Goal: Check status: Check status

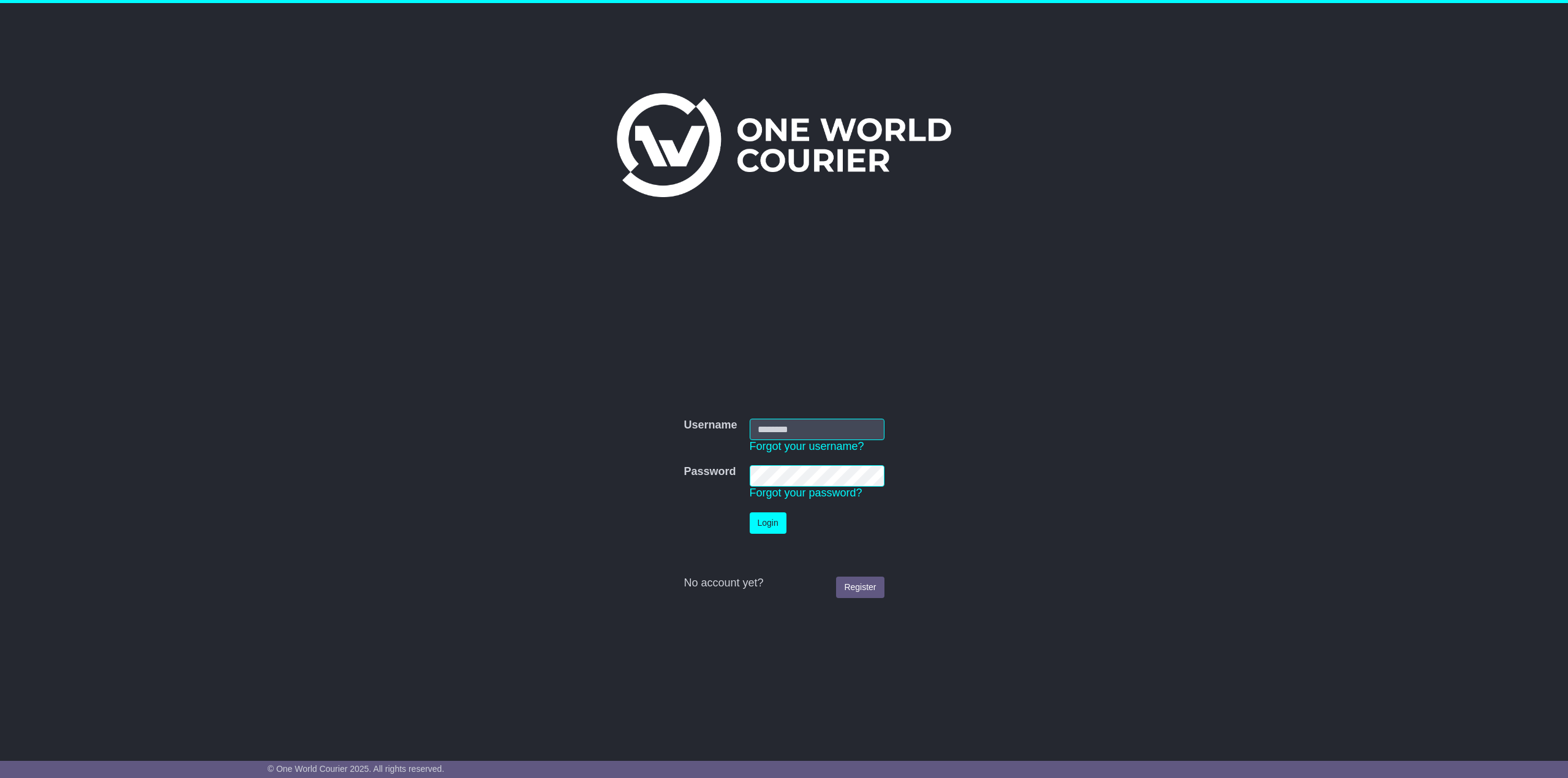
type input "**********"
click at [753, 524] on button "Login" at bounding box center [768, 523] width 37 height 21
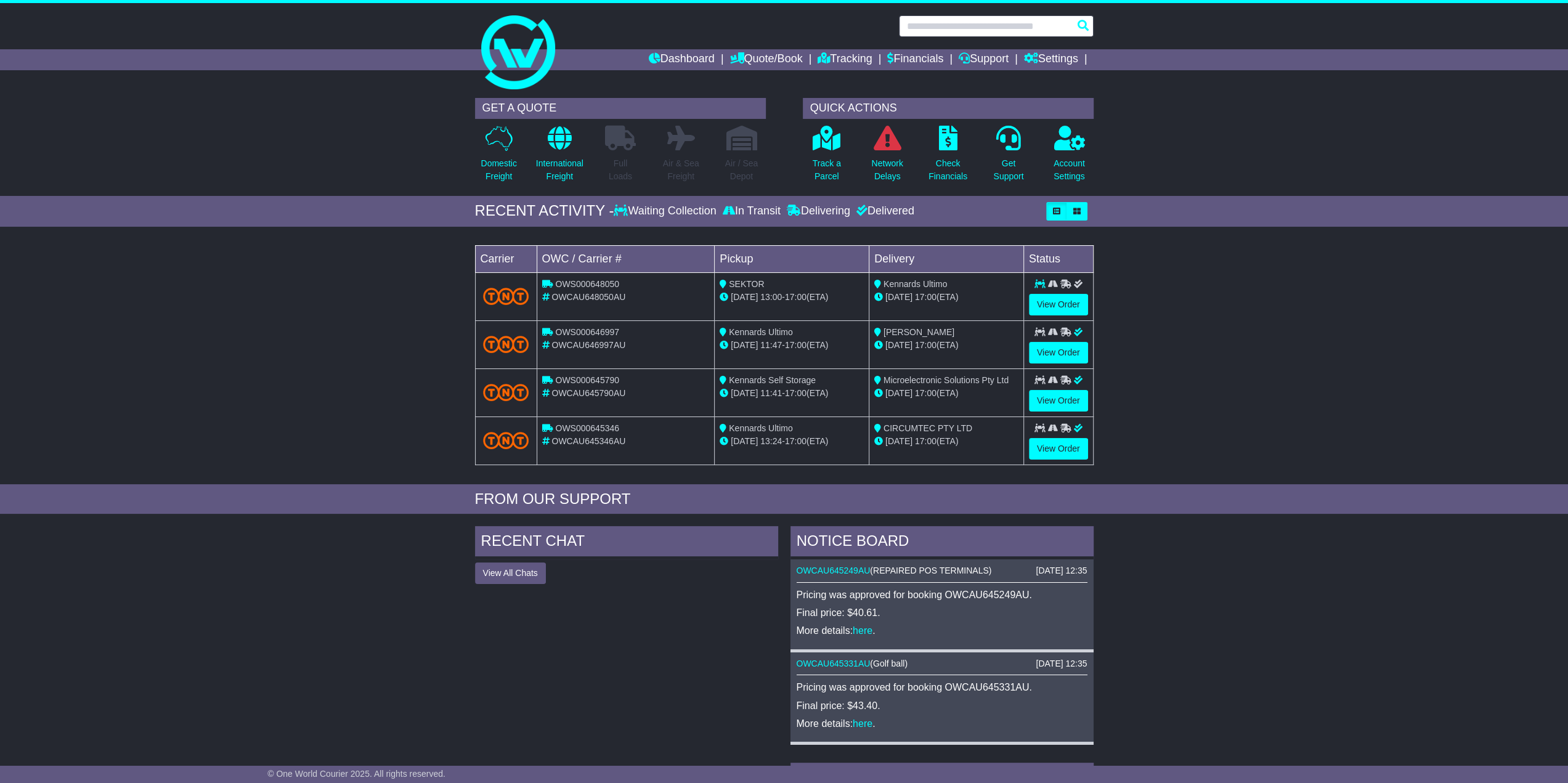
click at [973, 25] on input "text" at bounding box center [996, 26] width 195 height 22
paste input "**********"
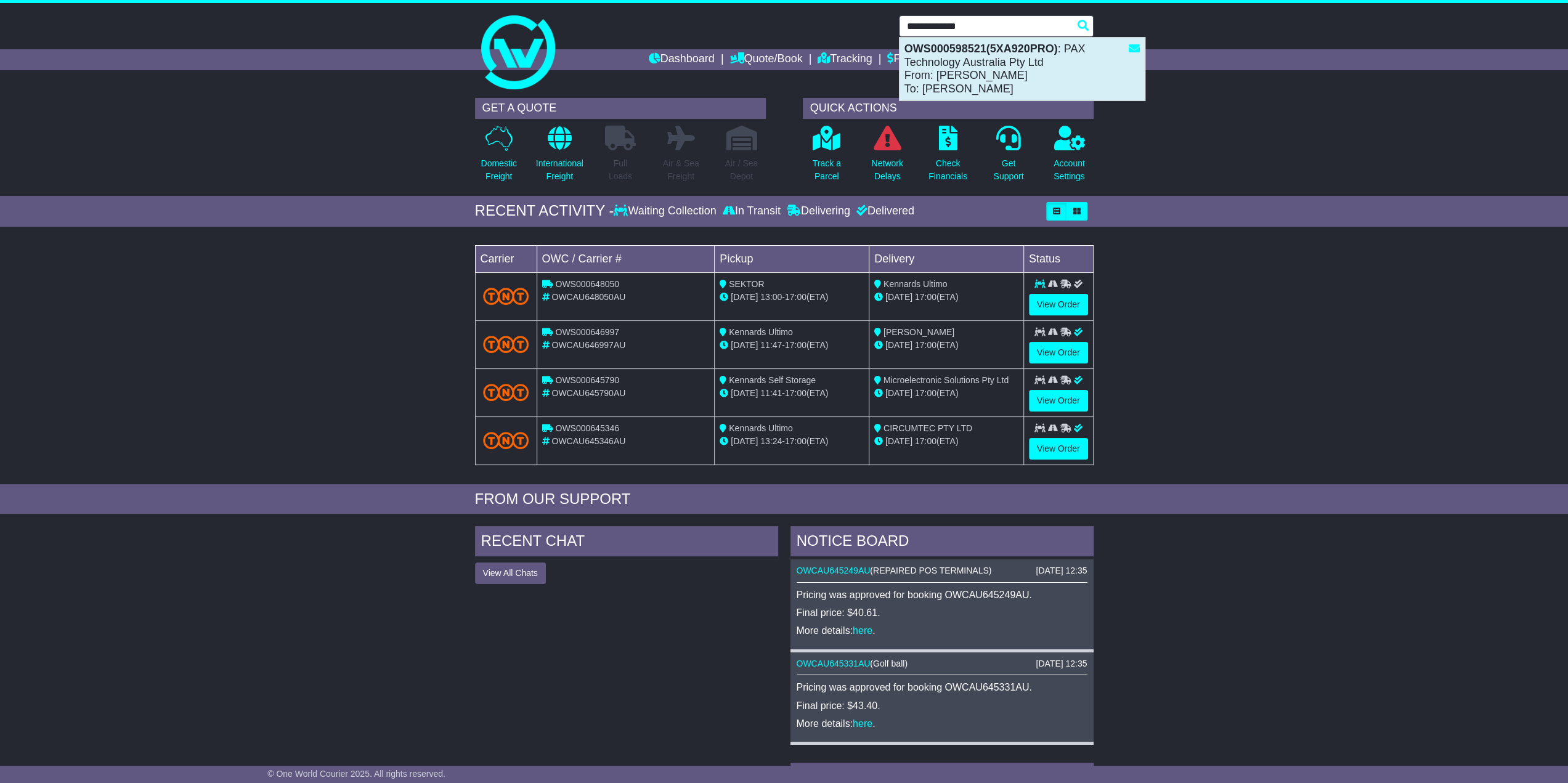
click at [984, 65] on div "OWS000598521(5XA920PRO) : PAX Technology Australia Pty Ltd From: ZHAO JEFF To: …" at bounding box center [1022, 69] width 245 height 63
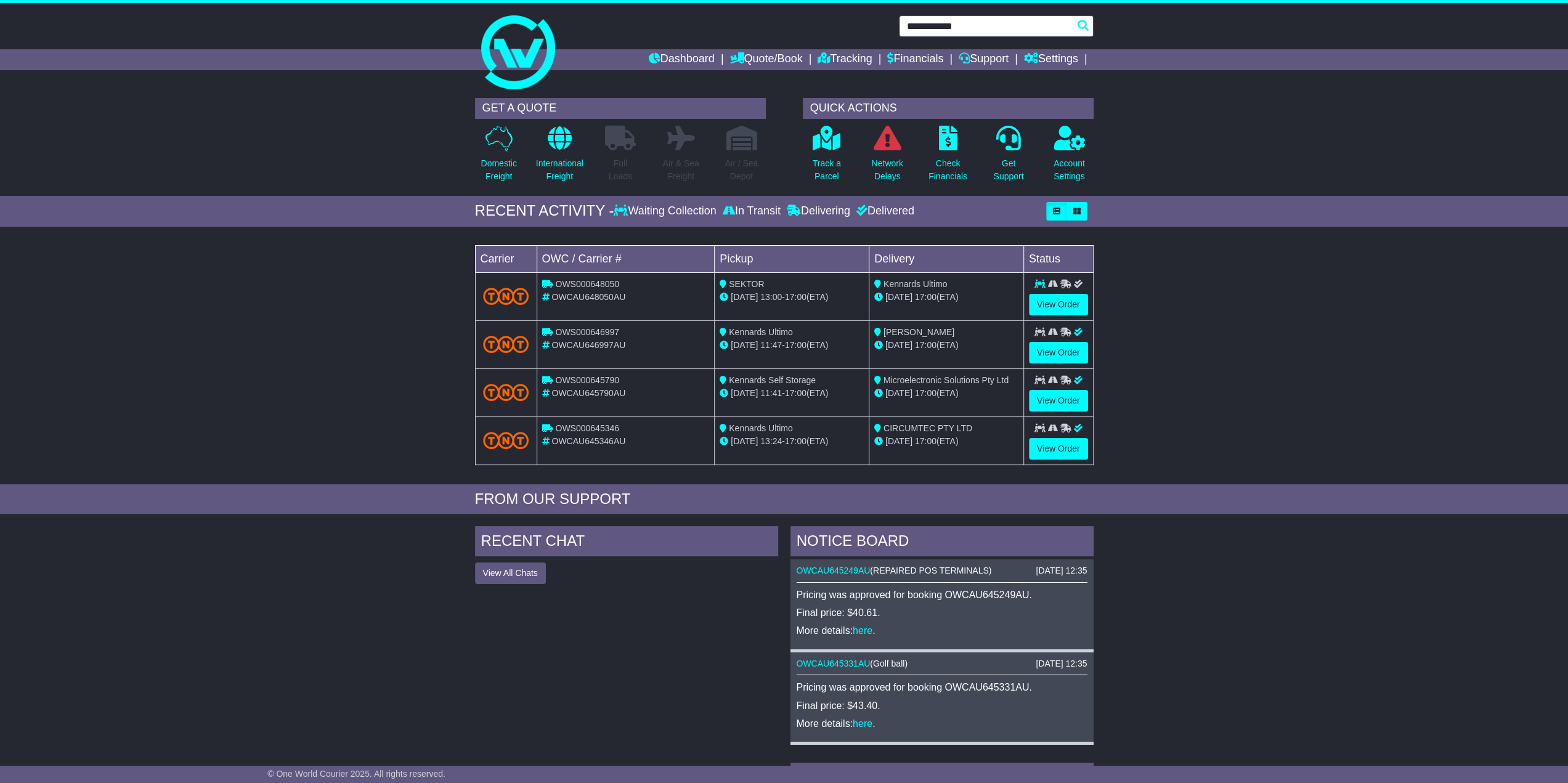
type input "**********"
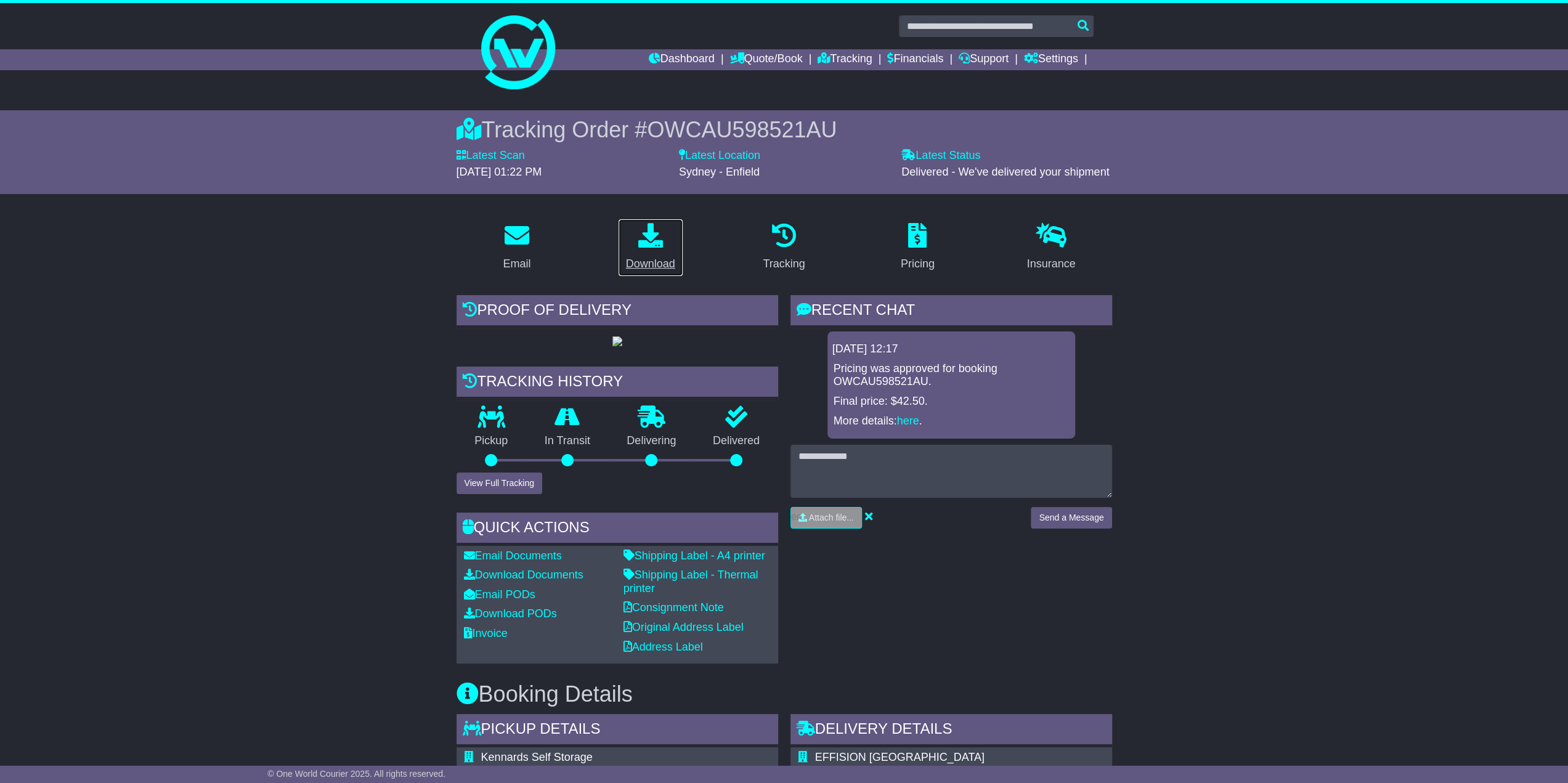
click at [650, 236] on icon at bounding box center [650, 235] width 24 height 24
click at [612, 346] on img at bounding box center [617, 341] width 10 height 10
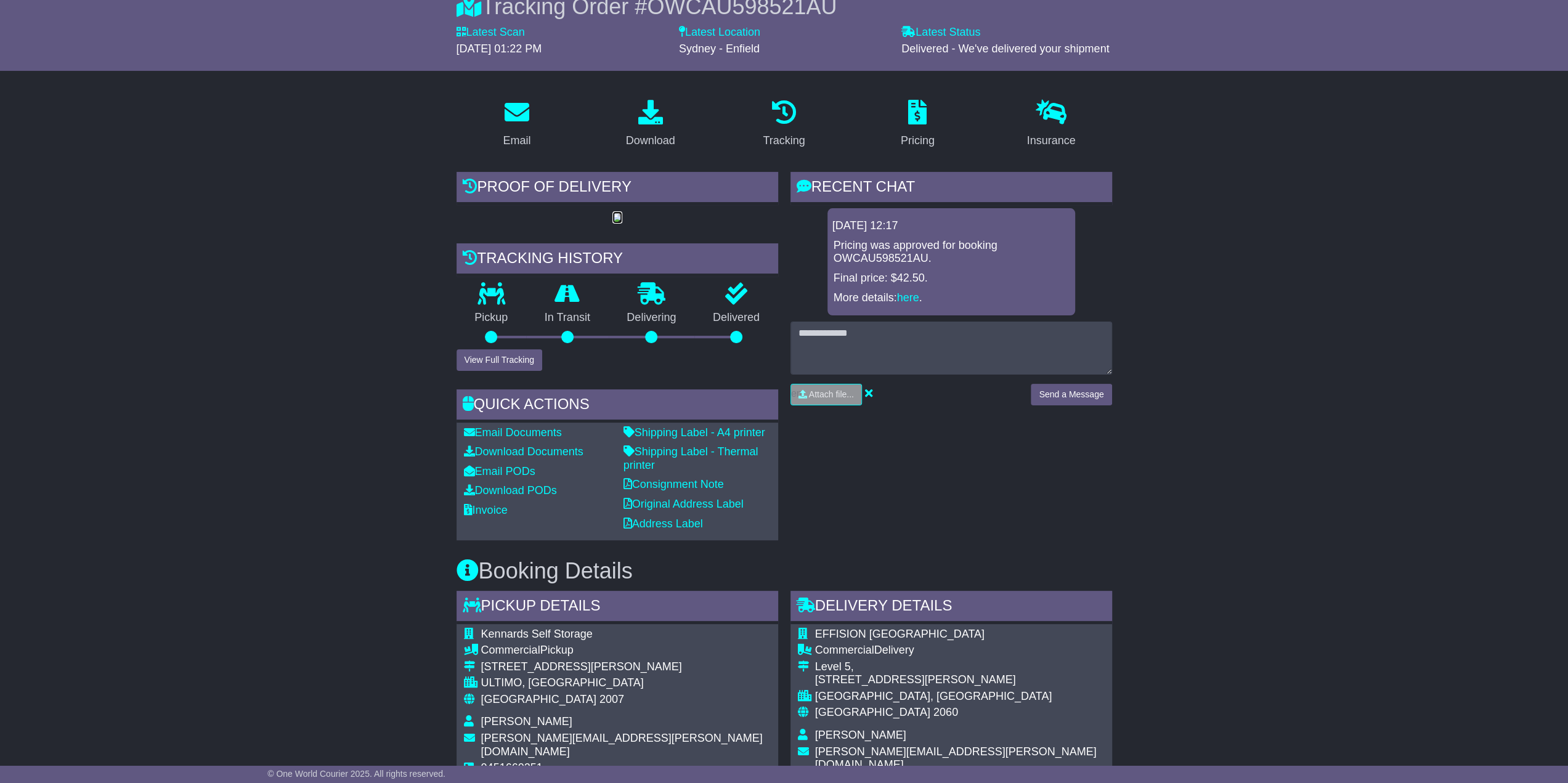
scroll to position [185, 0]
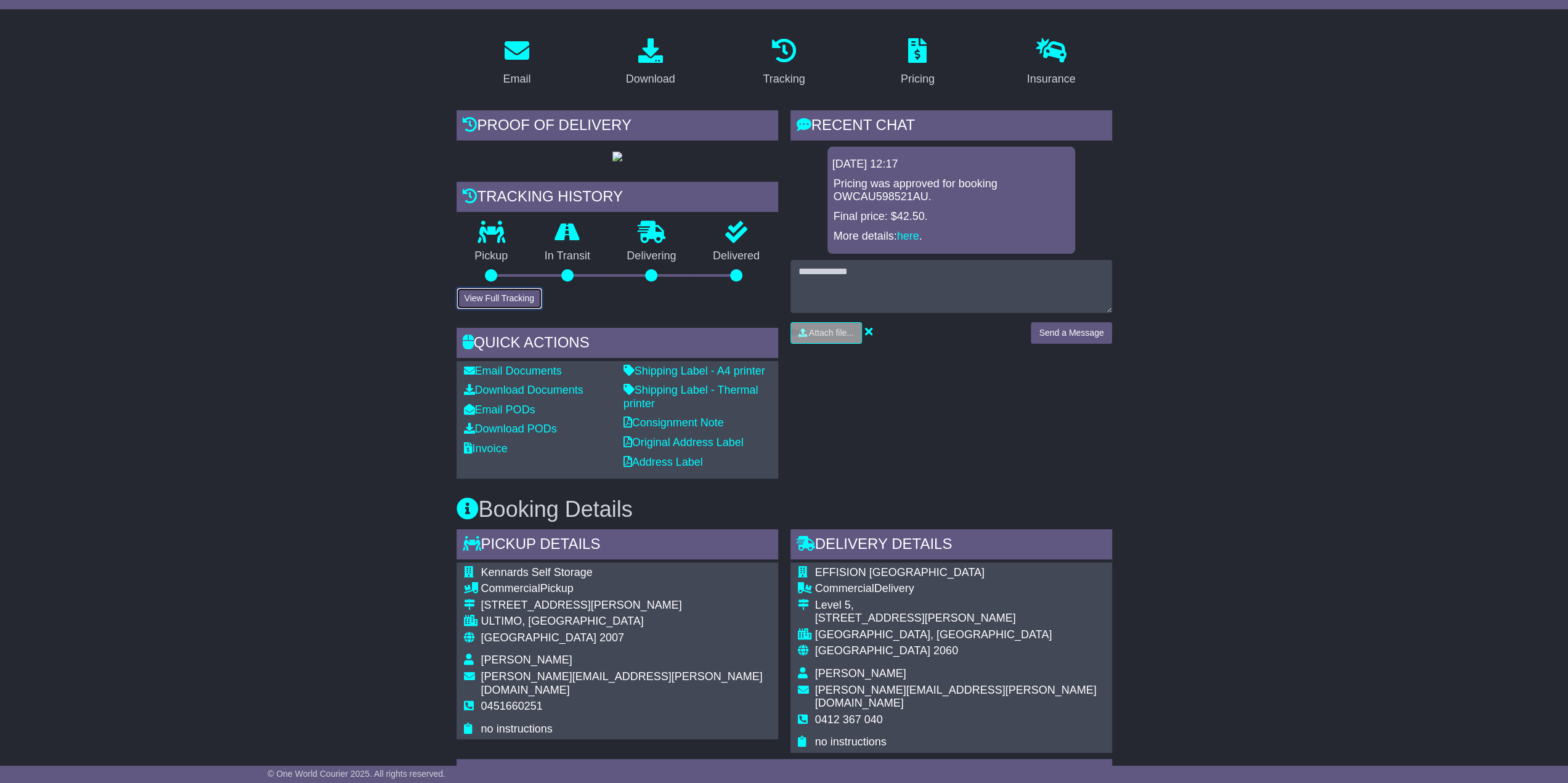
click at [499, 309] on button "View Full Tracking" at bounding box center [499, 298] width 85 height 22
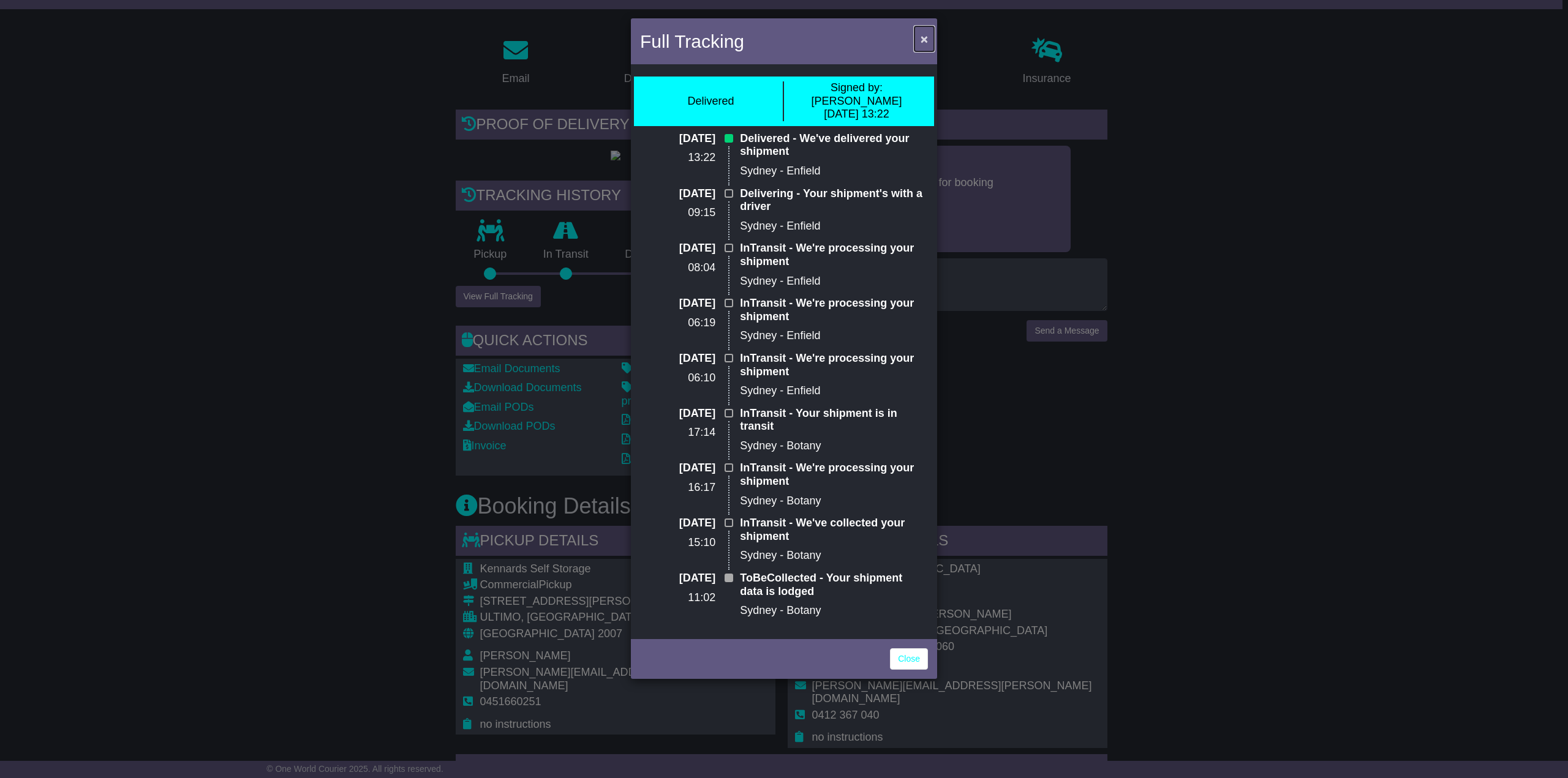
click at [924, 36] on span "×" at bounding box center [924, 38] width 7 height 14
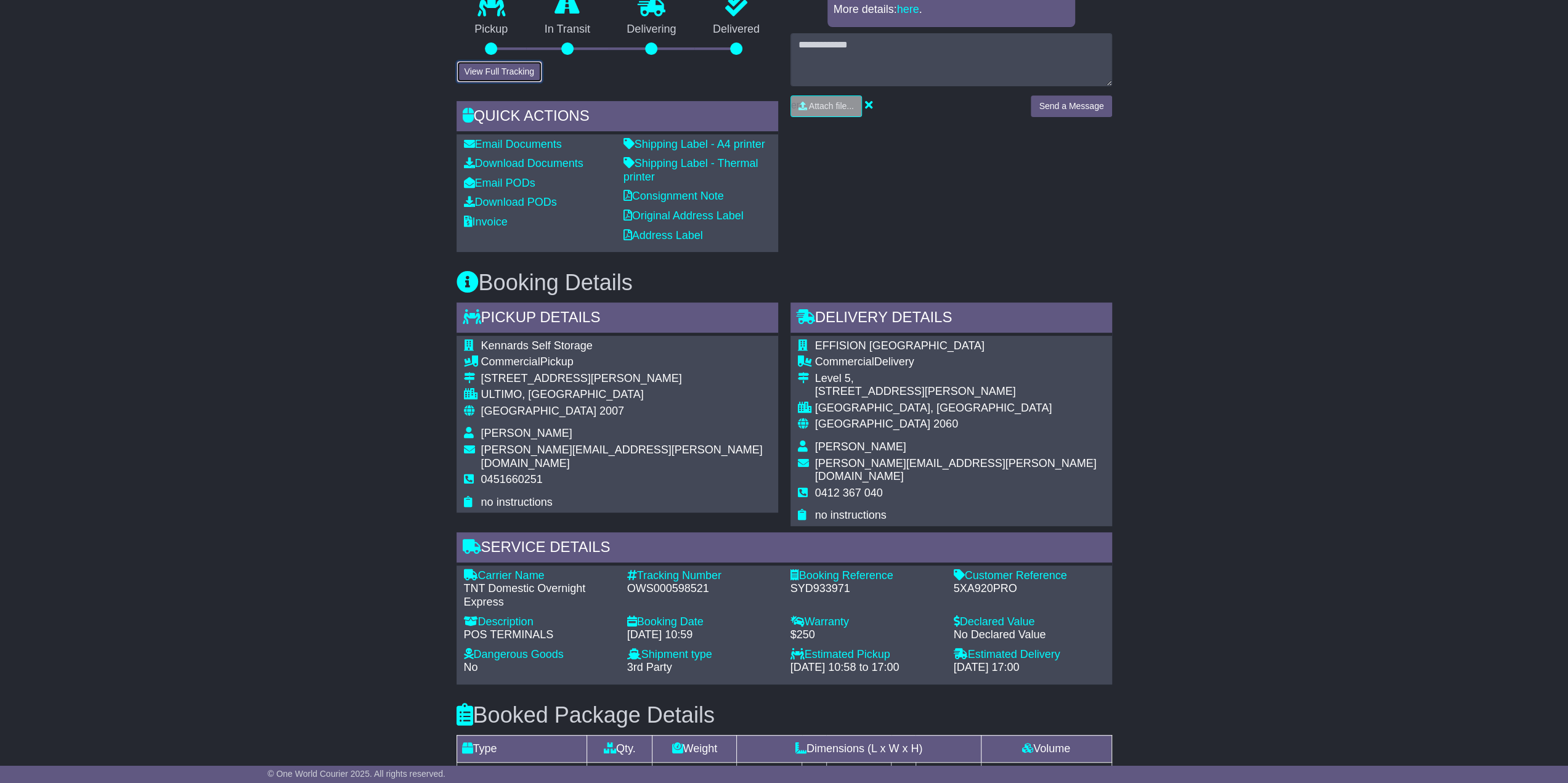
scroll to position [308, 0]
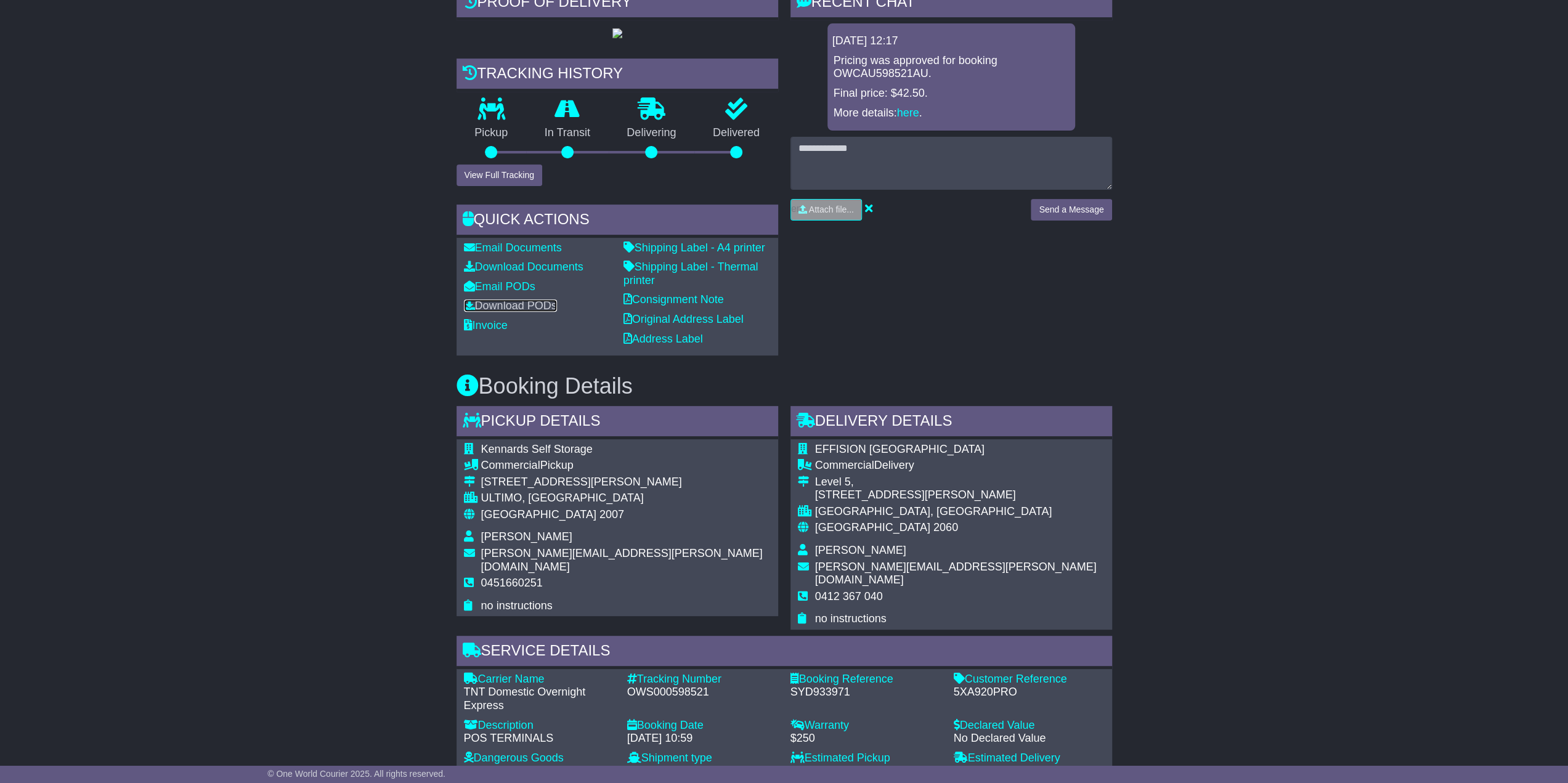
click at [509, 312] on link "Download PODs" at bounding box center [510, 305] width 93 height 13
click at [1218, 434] on div "Email Download Tracking Pricing Insurance" at bounding box center [784, 553] width 1568 height 1298
click at [526, 186] on button "View Full Tracking" at bounding box center [499, 175] width 85 height 22
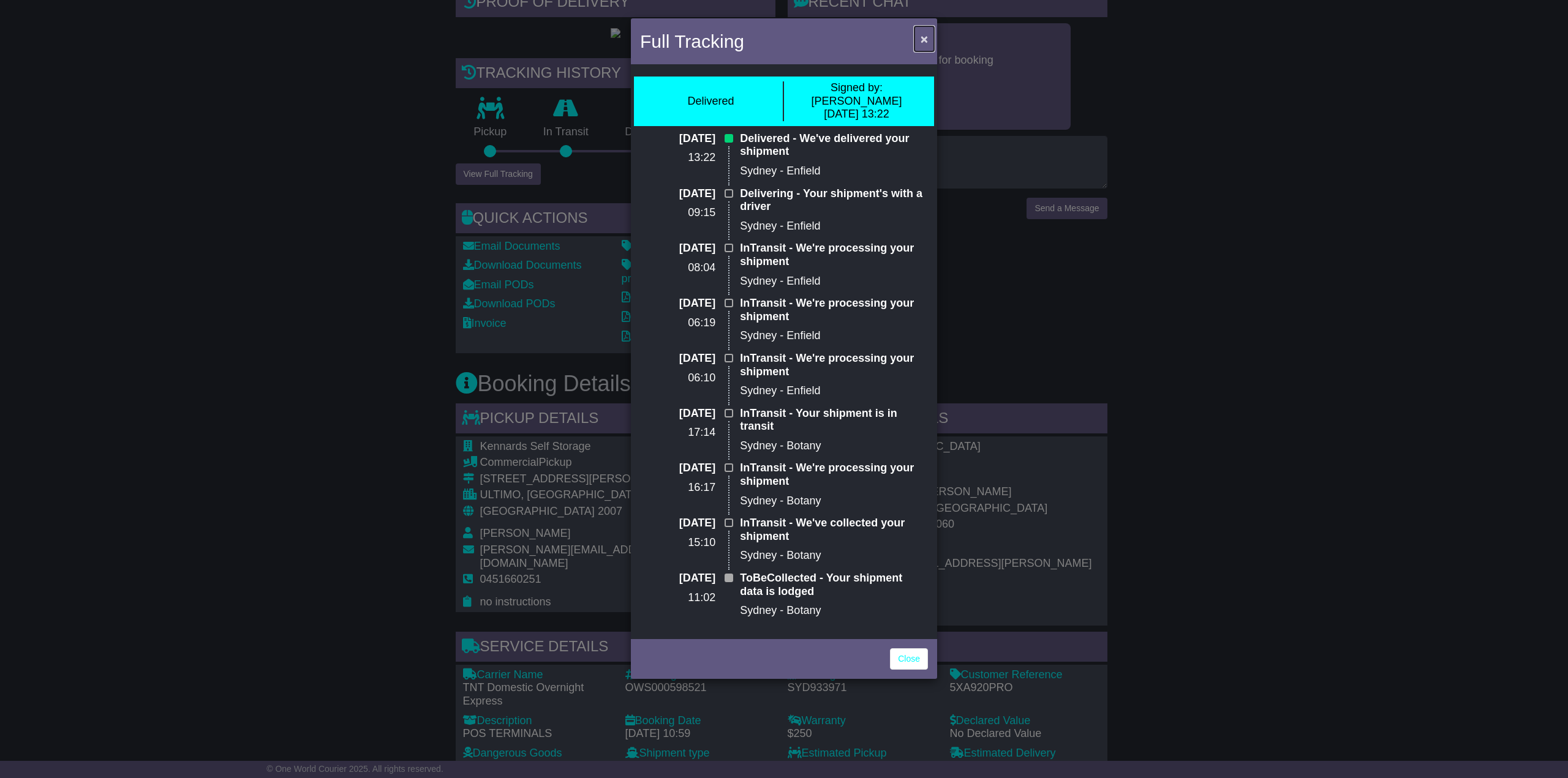
click at [925, 36] on span "×" at bounding box center [924, 38] width 7 height 14
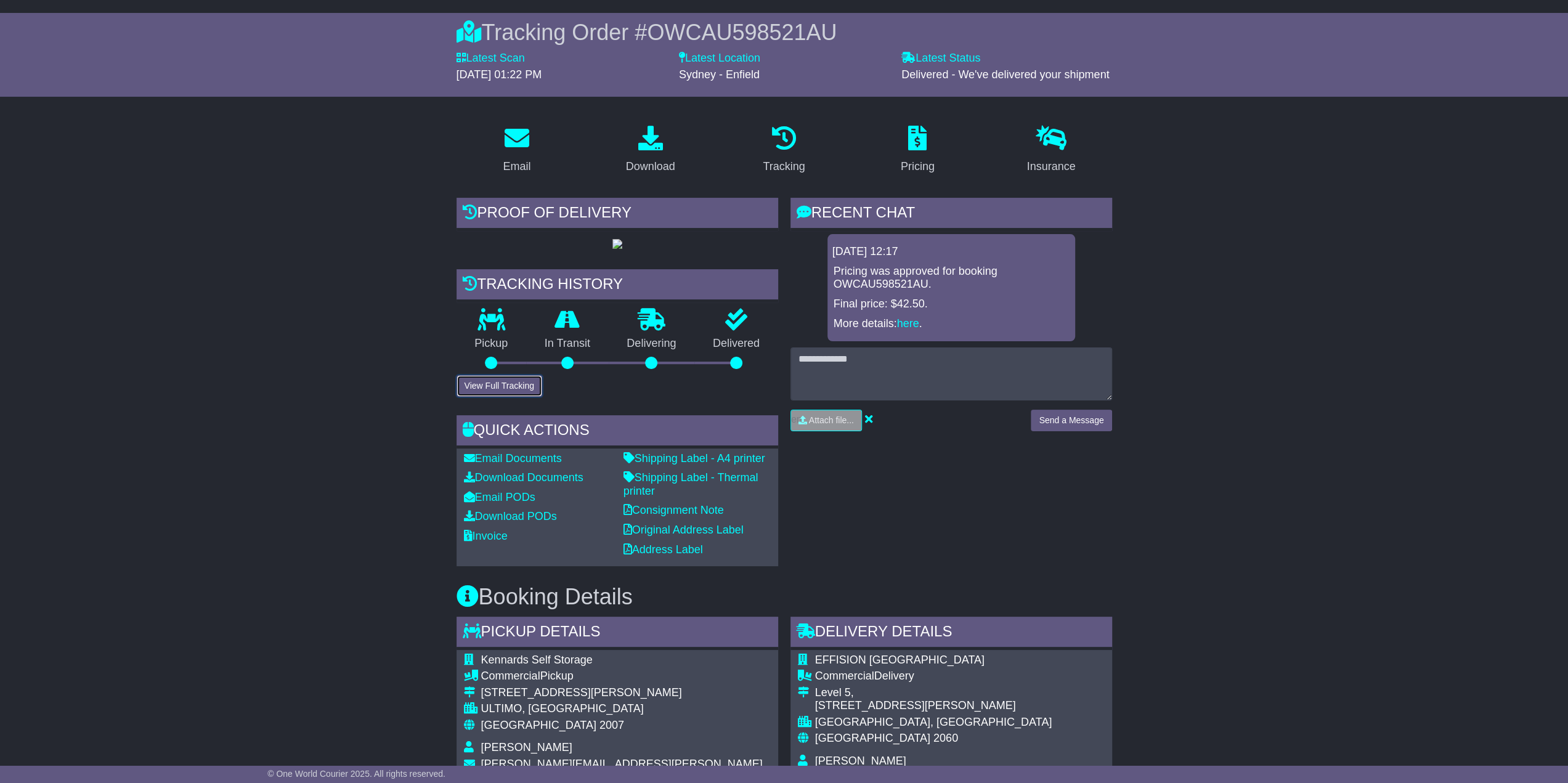
scroll to position [0, 0]
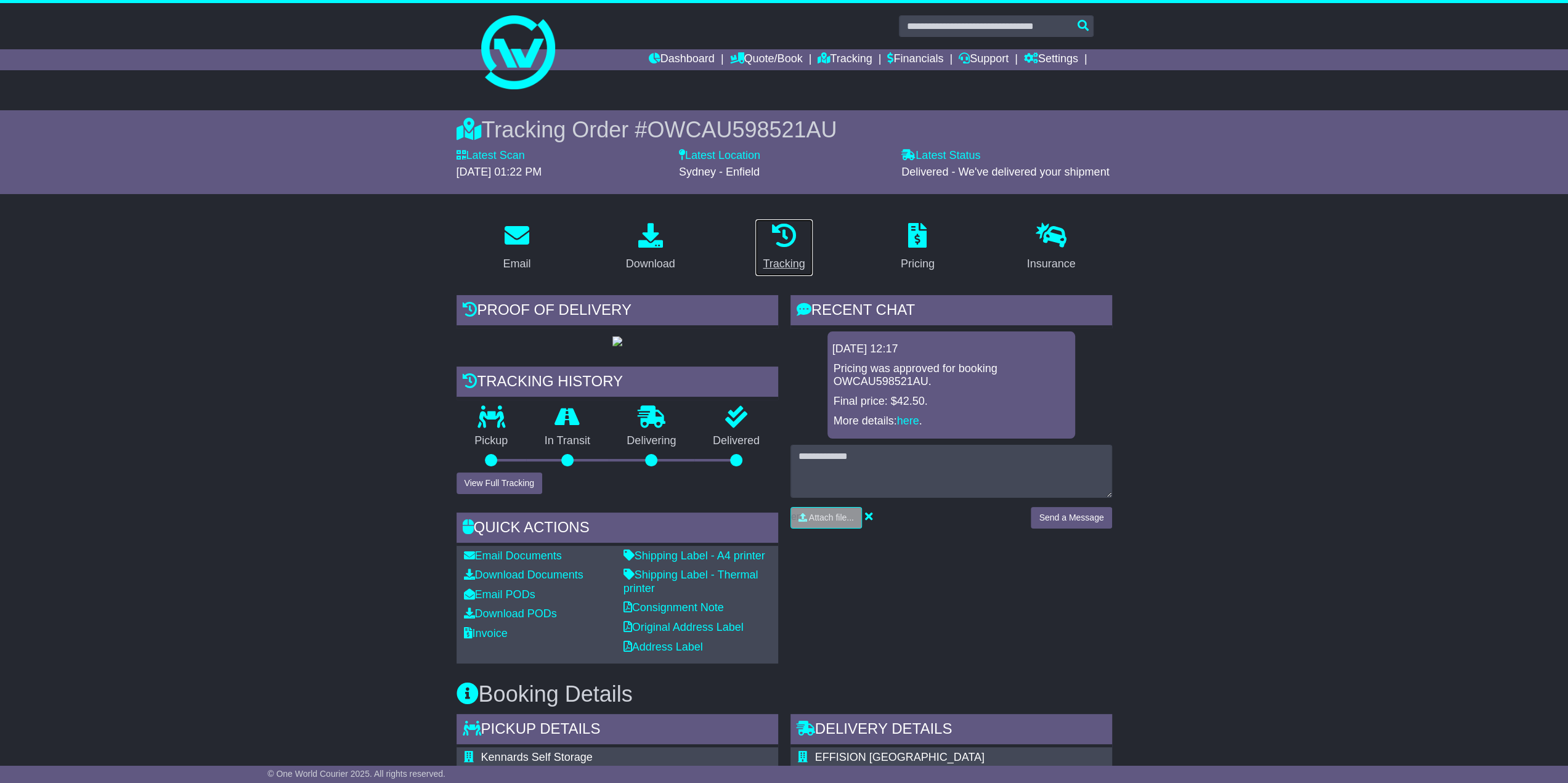
click at [779, 240] on icon at bounding box center [783, 235] width 24 height 24
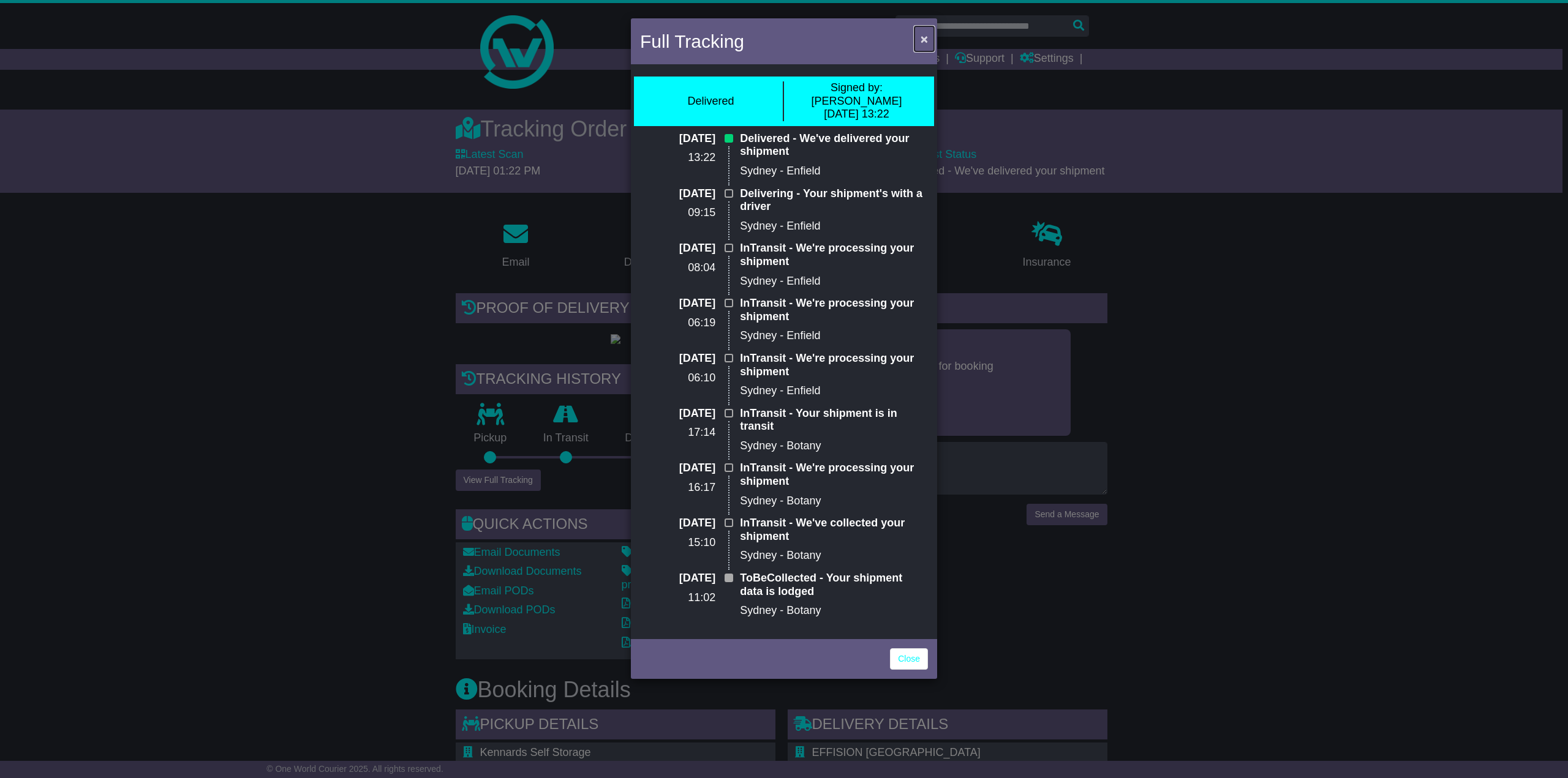
click at [928, 30] on button "×" at bounding box center [924, 39] width 20 height 25
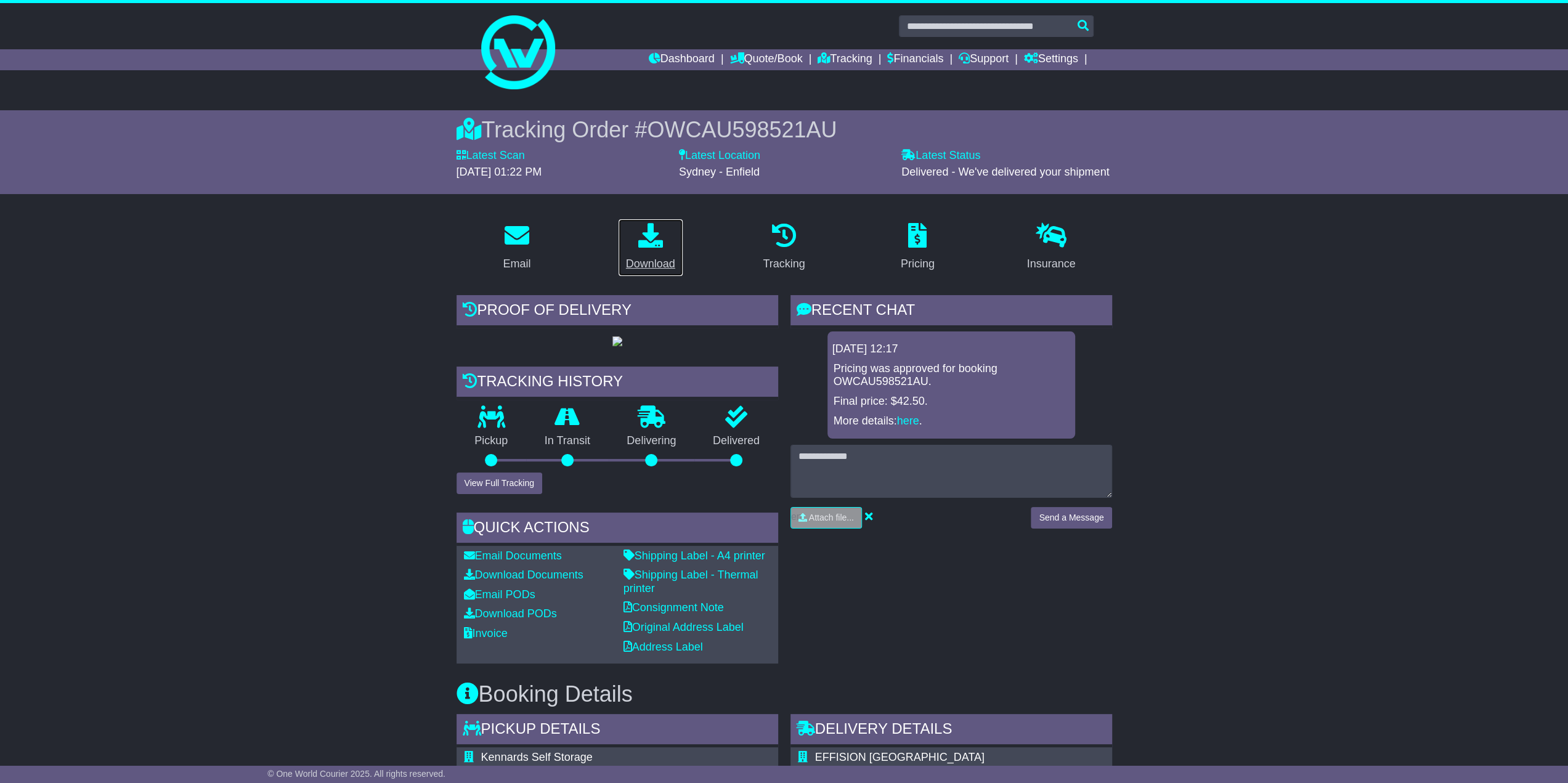
click at [644, 240] on icon at bounding box center [650, 235] width 24 height 24
drag, startPoint x: 1484, startPoint y: 439, endPoint x: 1368, endPoint y: 434, distance: 116.1
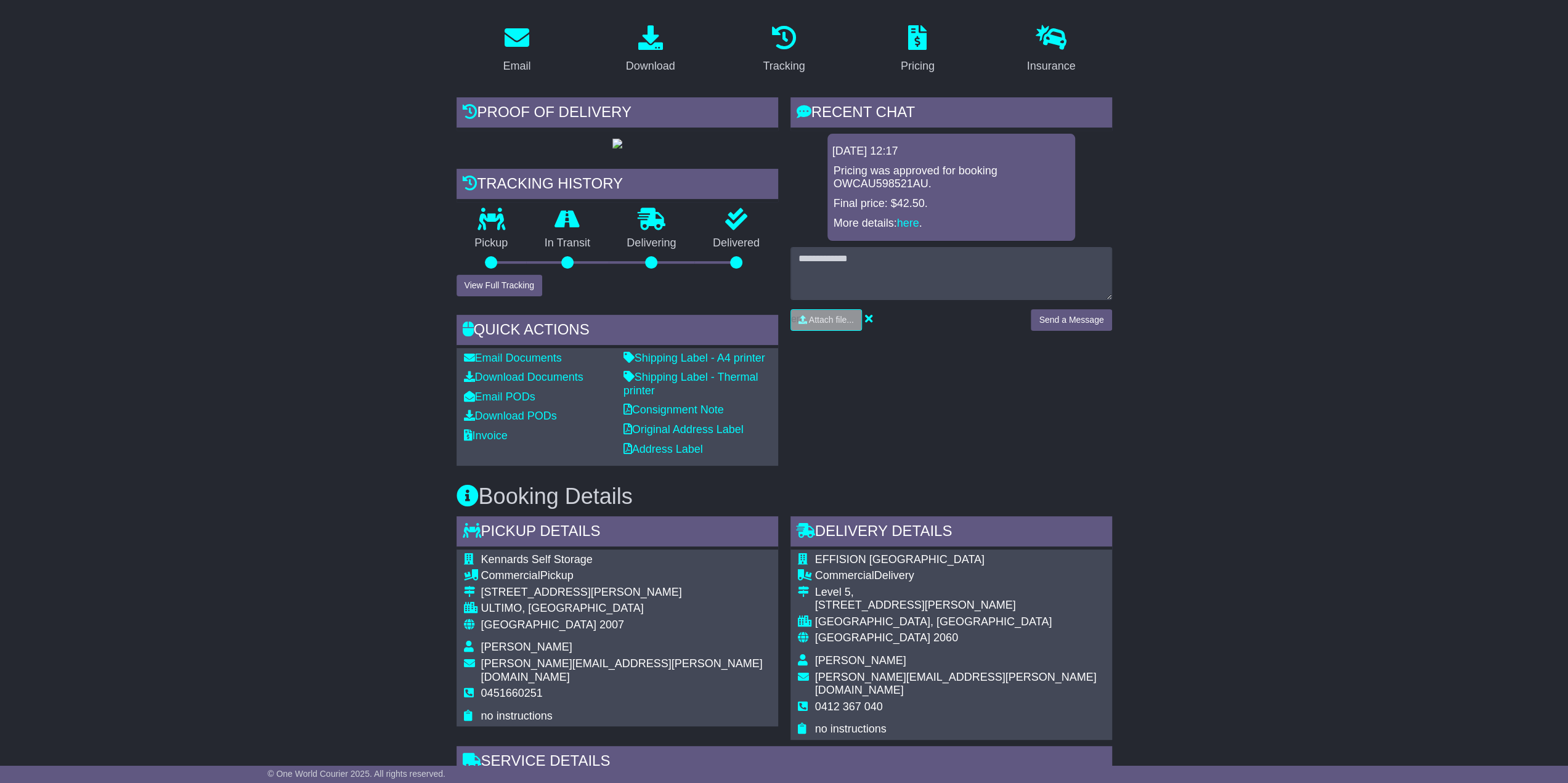
scroll to position [123, 0]
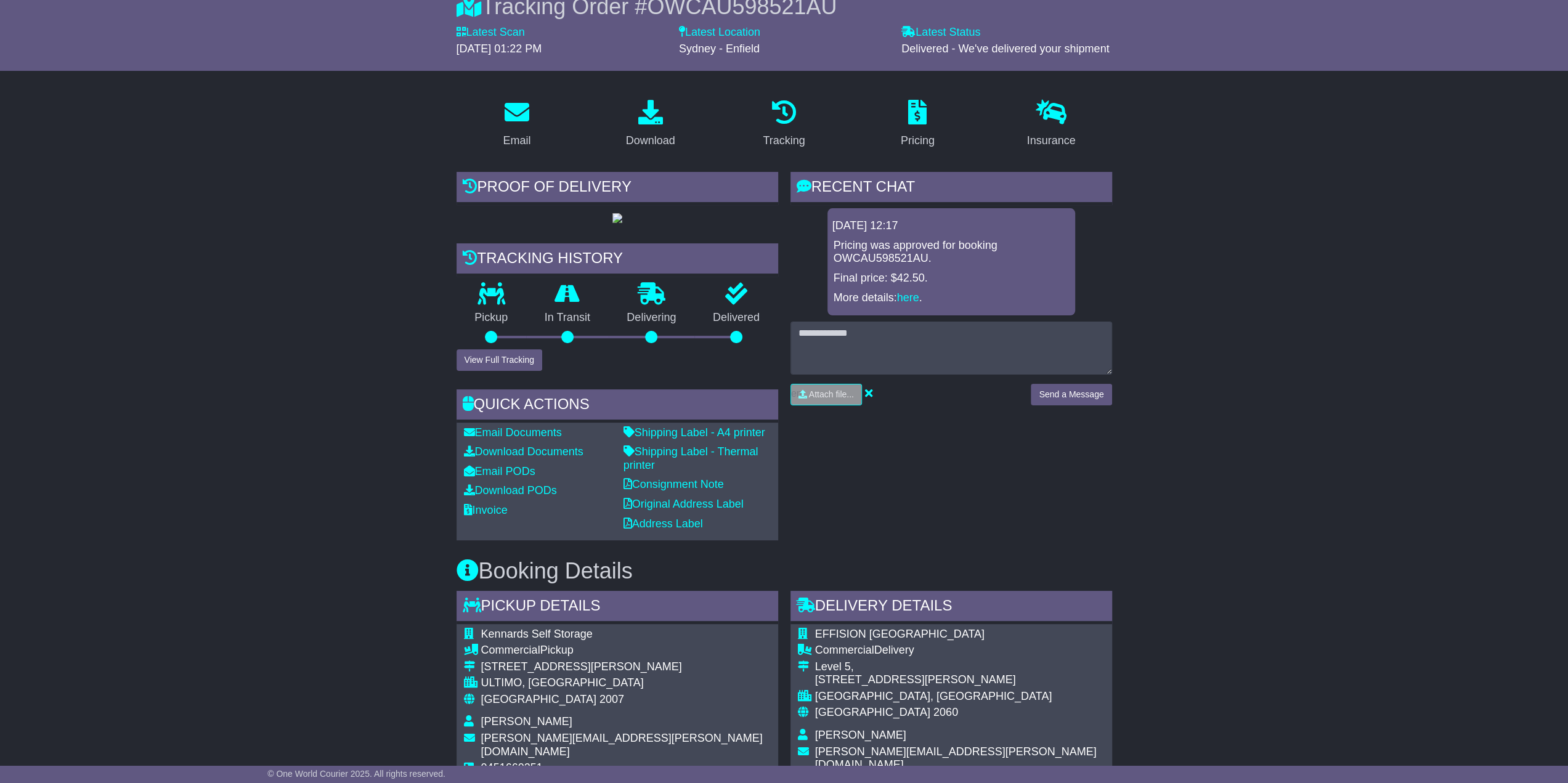
click at [1170, 528] on div "Email Download Tracking Pricing Insurance" at bounding box center [784, 738] width 1568 height 1298
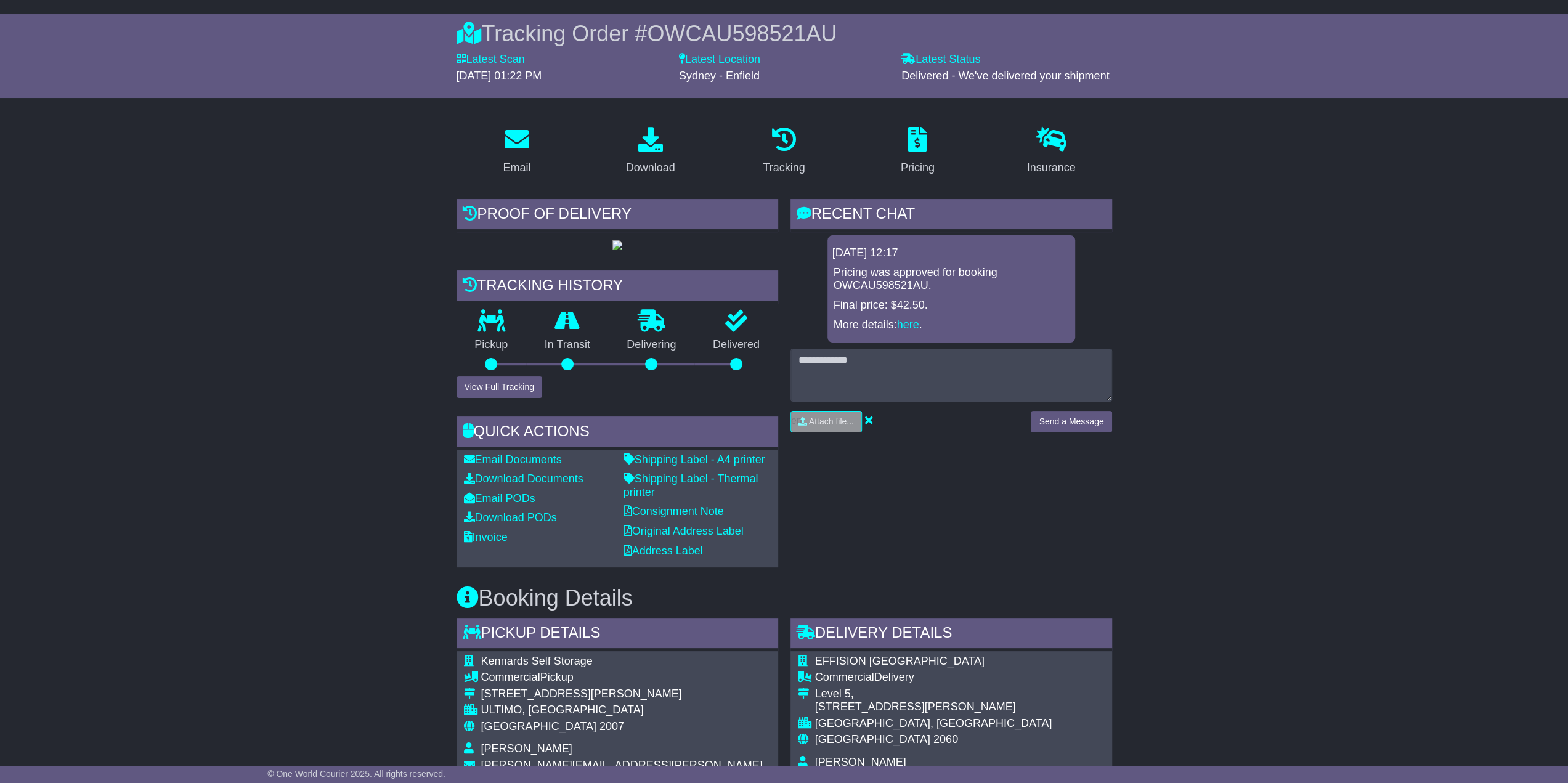
scroll to position [0, 0]
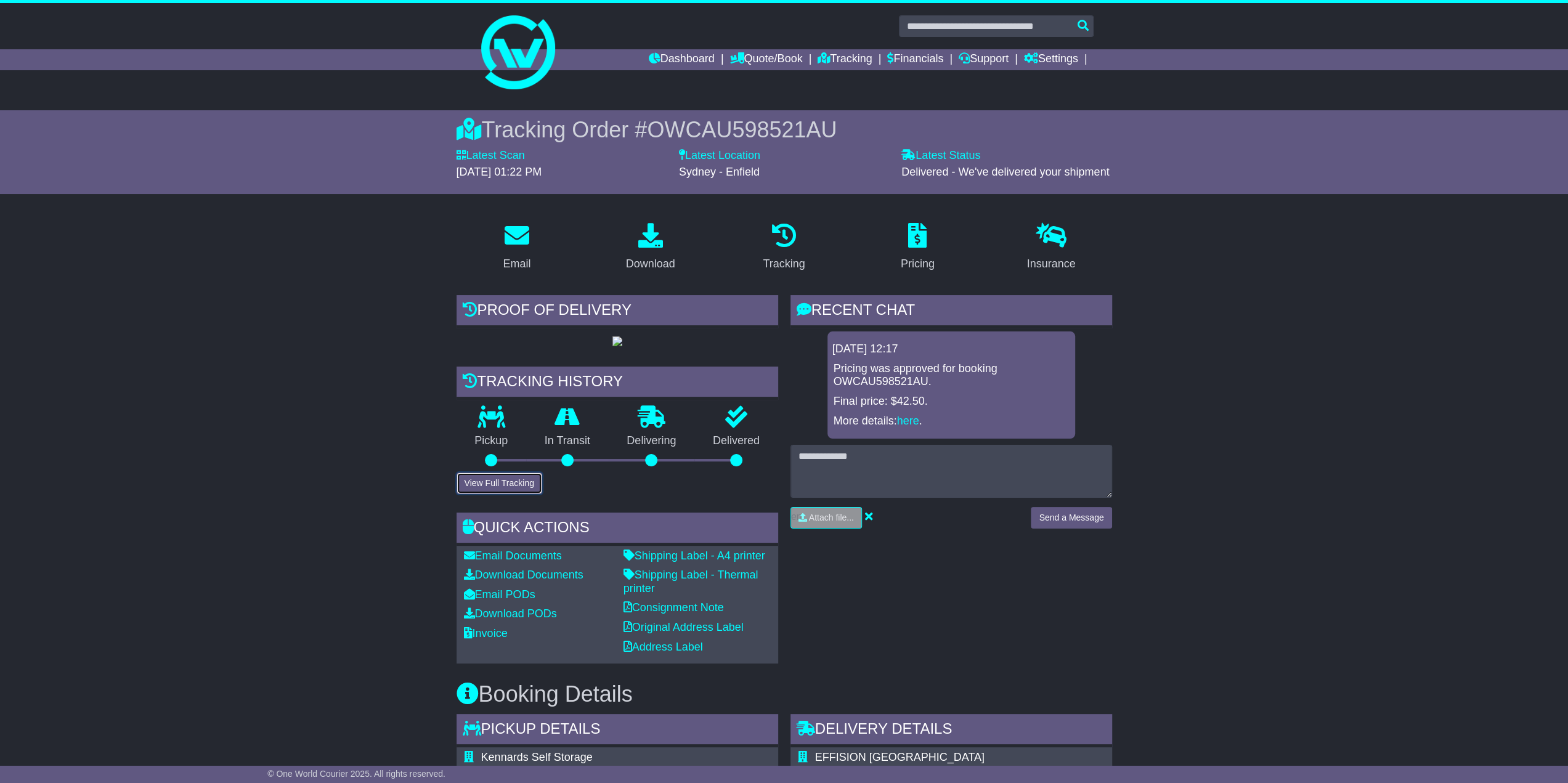
click at [495, 494] on button "View Full Tracking" at bounding box center [499, 483] width 85 height 22
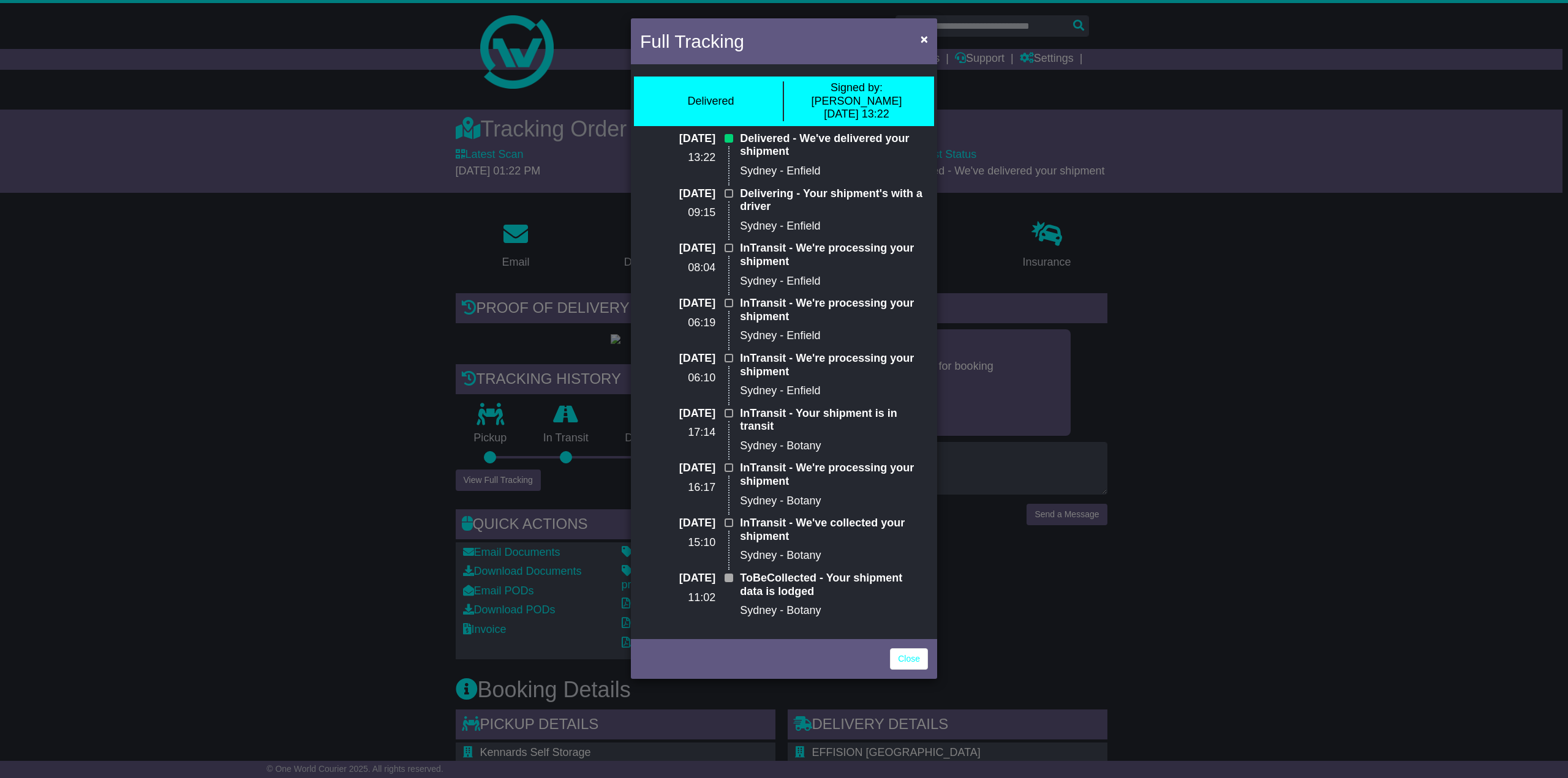
click at [1240, 252] on div "Full Tracking × Delivered Signed by: [PERSON_NAME] [DATE] 13:22 [DATE] 13:22 De…" at bounding box center [784, 389] width 1568 height 778
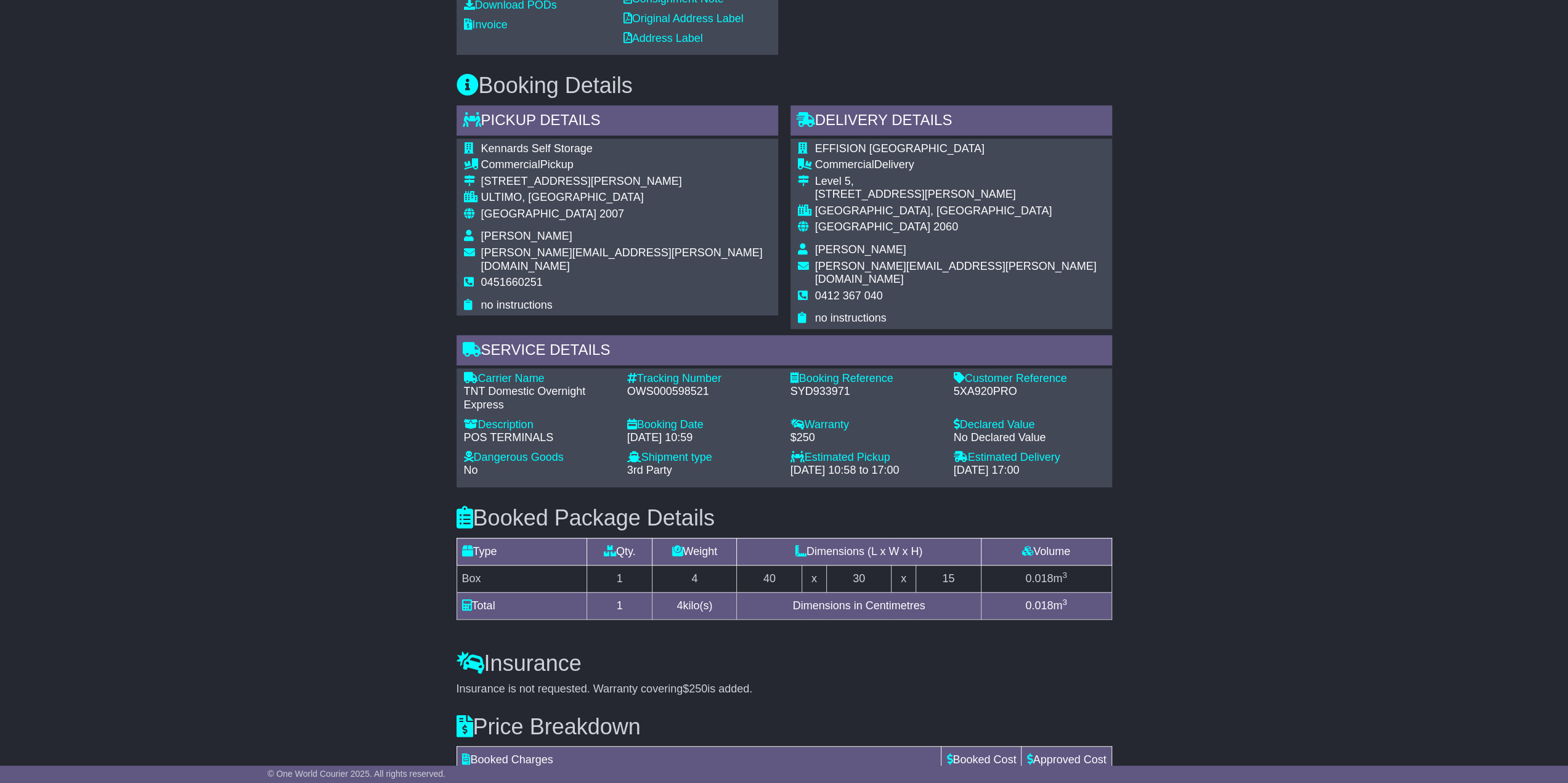
scroll to position [597, 0]
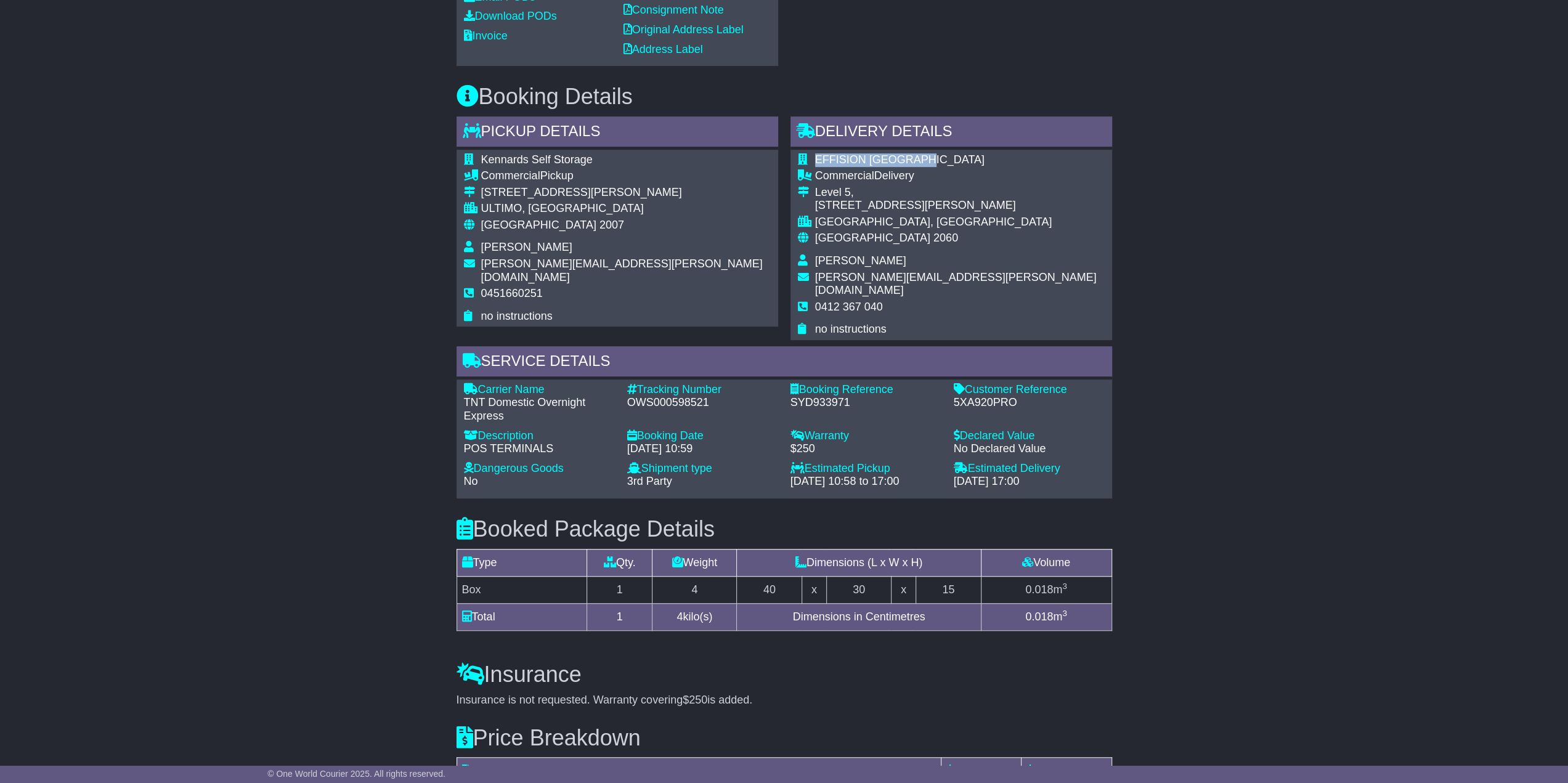
drag, startPoint x: 817, startPoint y: 201, endPoint x: 922, endPoint y: 207, distance: 105.2
click at [922, 170] on td "EFFISION [GEOGRAPHIC_DATA]" at bounding box center [960, 162] width 290 height 16
copy span "EFFISION [GEOGRAPHIC_DATA]"
drag, startPoint x: 1266, startPoint y: 606, endPoint x: 1195, endPoint y: 542, distance: 95.6
click at [1263, 598] on div "Email Download Tracking Pricing Insurance" at bounding box center [784, 263] width 1568 height 1298
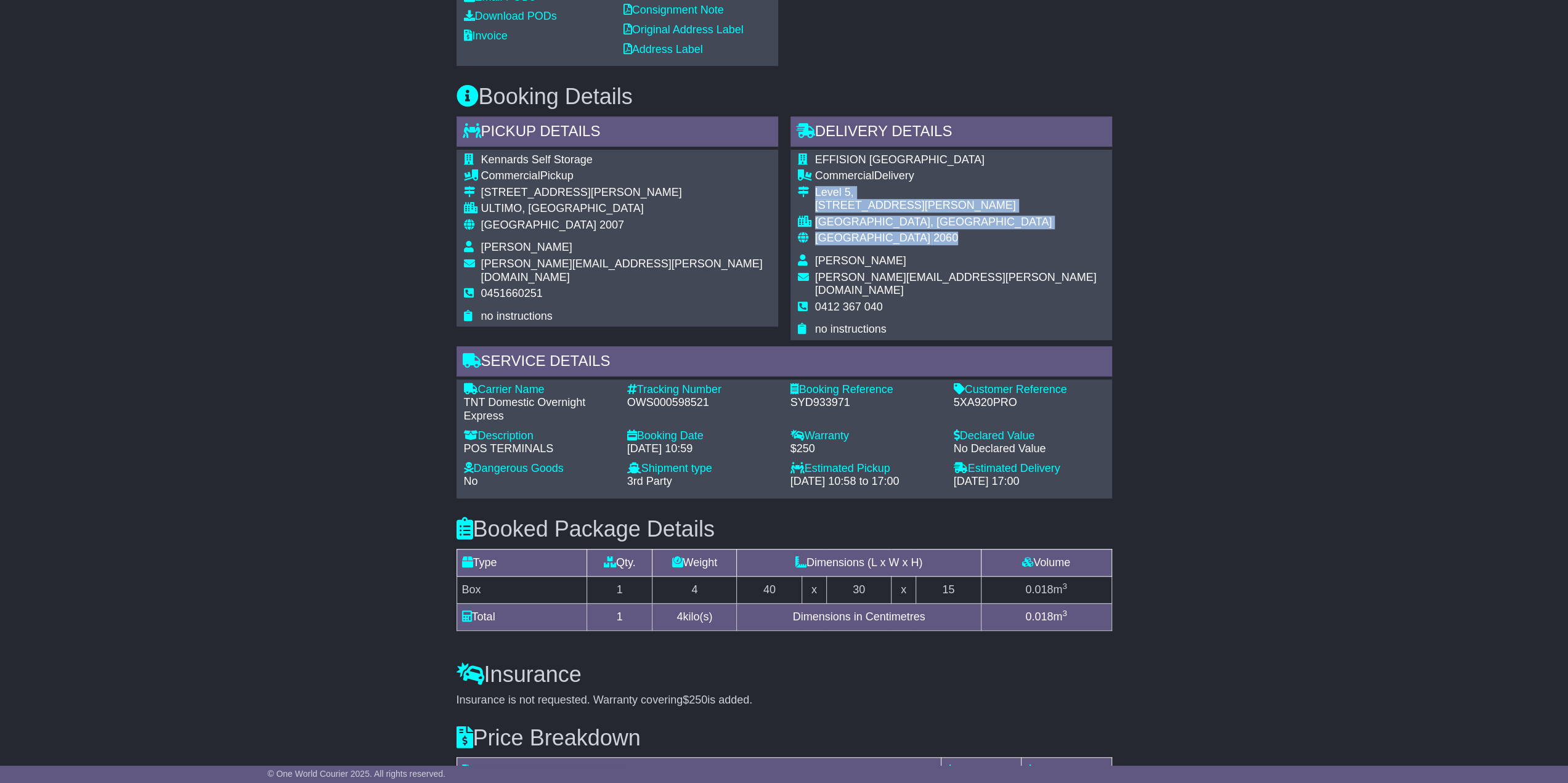
drag, startPoint x: 817, startPoint y: 237, endPoint x: 891, endPoint y: 289, distance: 90.4
click at [891, 289] on tbody "EFFISION [GEOGRAPHIC_DATA] Commercial Delivery [STREET_ADDRESS][PERSON_NAME] [G…" at bounding box center [951, 245] width 307 height 183
copy tbody "[STREET_ADDRESS][PERSON_NAME]"
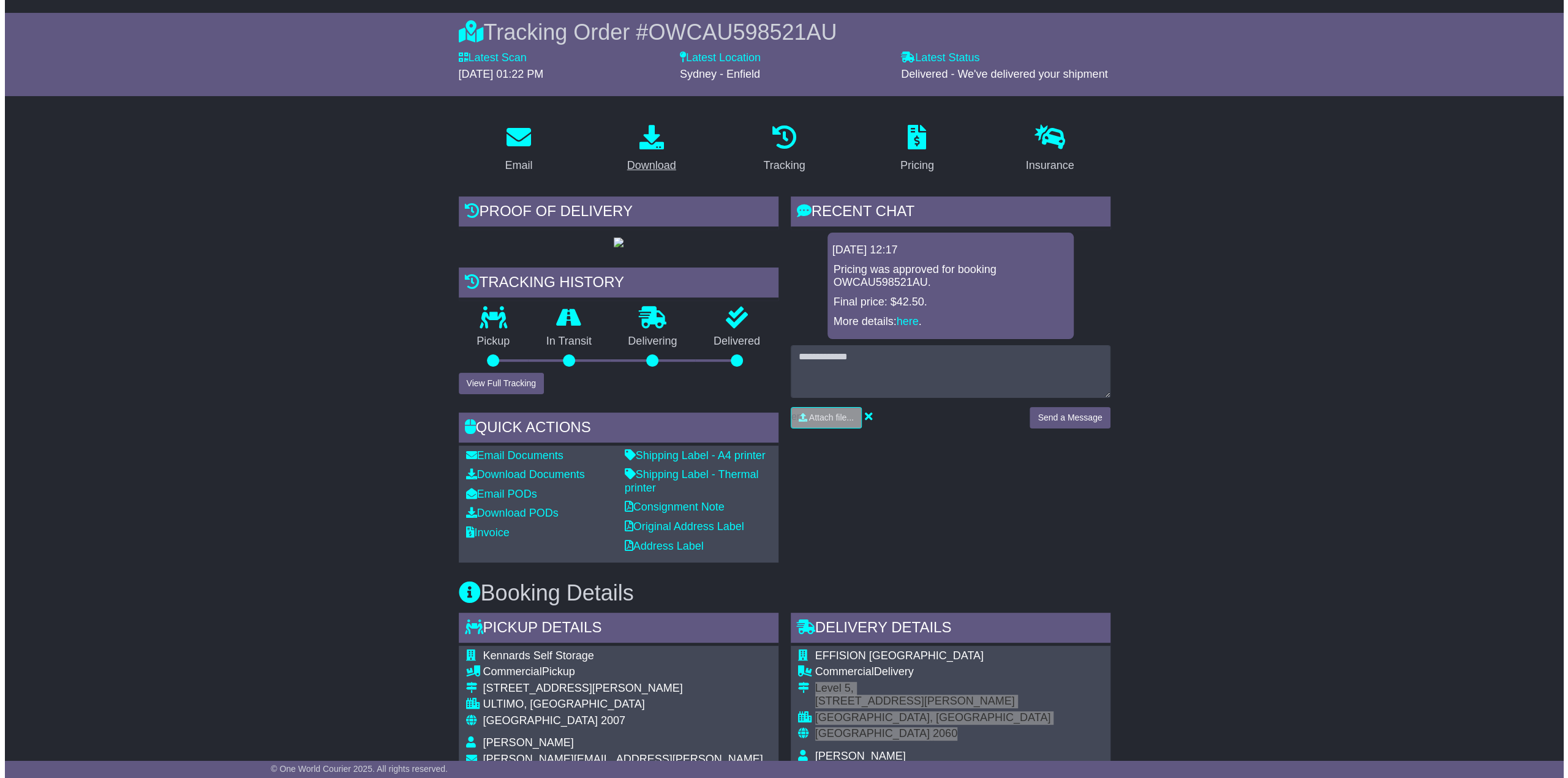
scroll to position [43, 0]
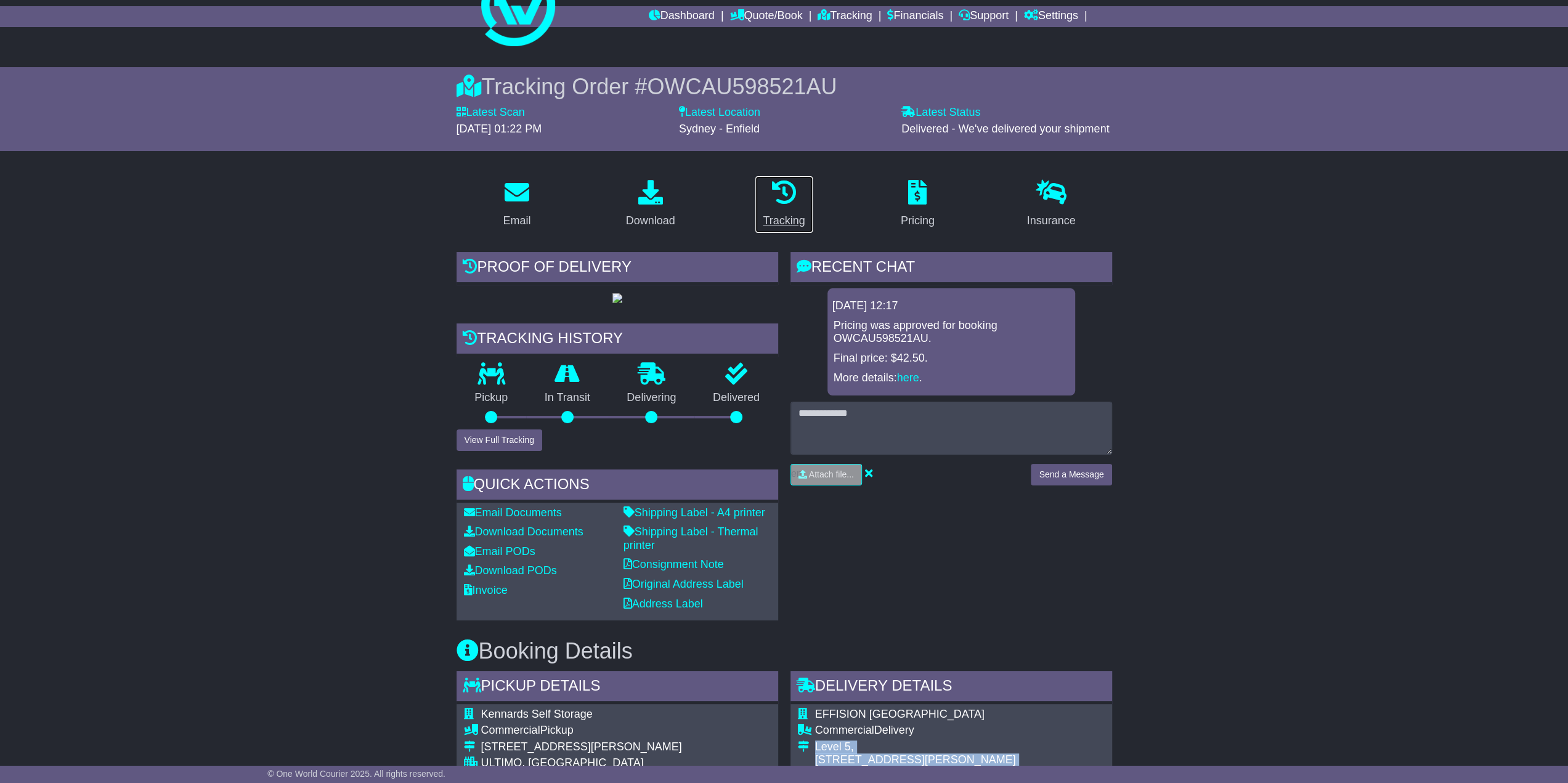
click at [789, 180] on icon at bounding box center [783, 191] width 24 height 24
